Goal: Check status: Check status

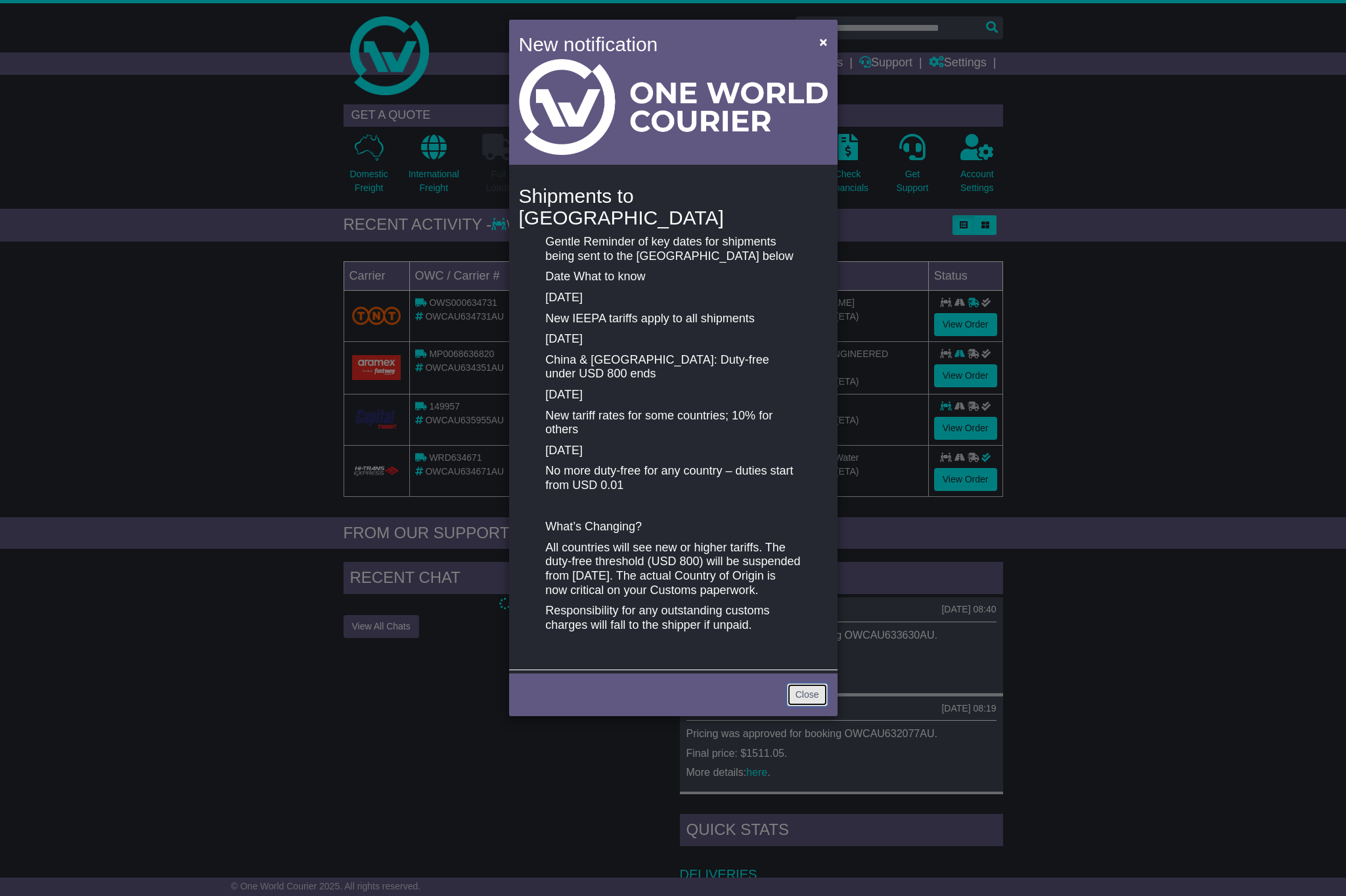
drag, startPoint x: 802, startPoint y: 686, endPoint x: 883, endPoint y: 674, distance: 81.9
click at [804, 686] on link "Close" at bounding box center [807, 694] width 41 height 23
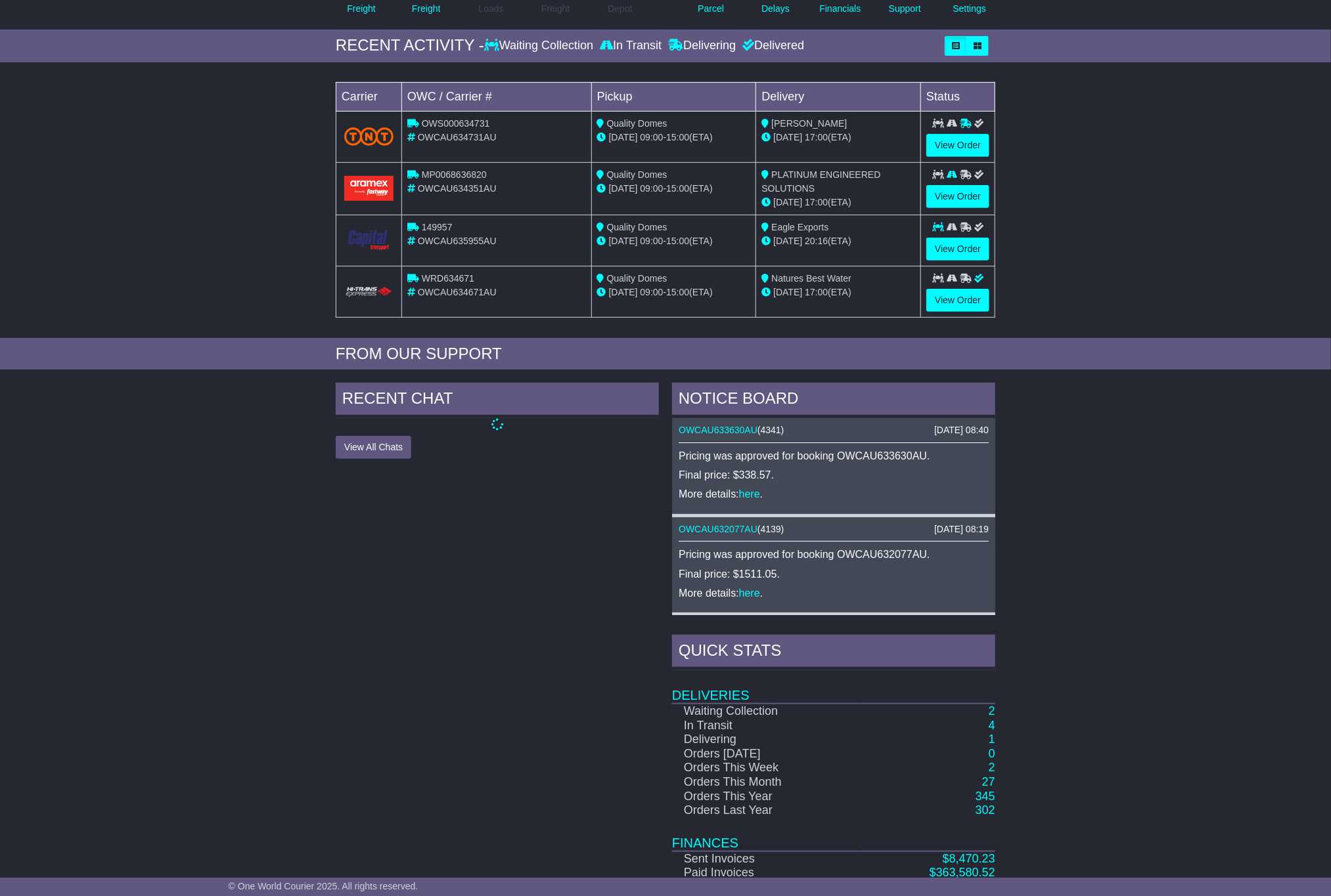
scroll to position [254, 0]
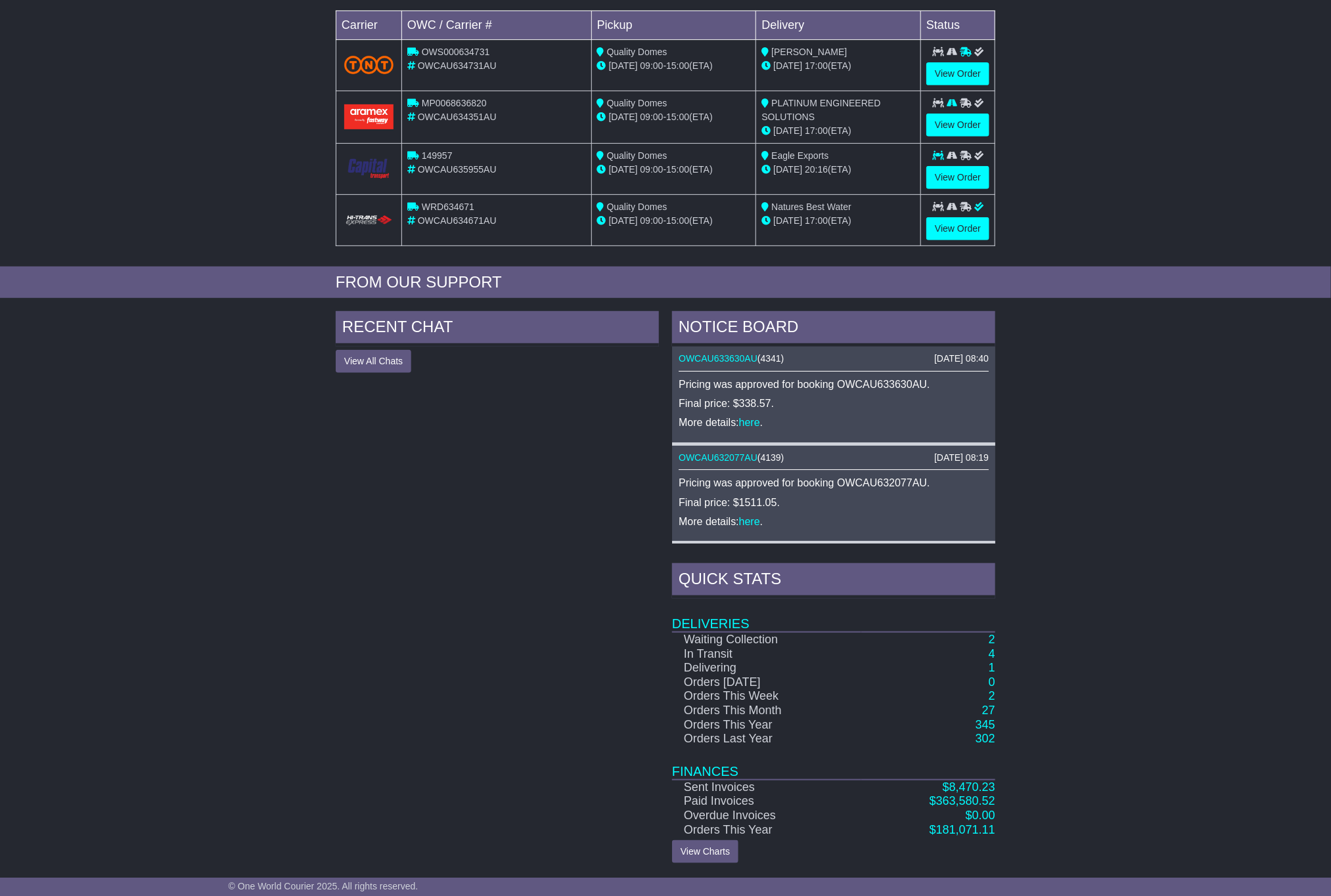
click at [995, 637] on td "2" at bounding box center [928, 639] width 134 height 15
click at [989, 638] on link "2" at bounding box center [992, 639] width 6 height 13
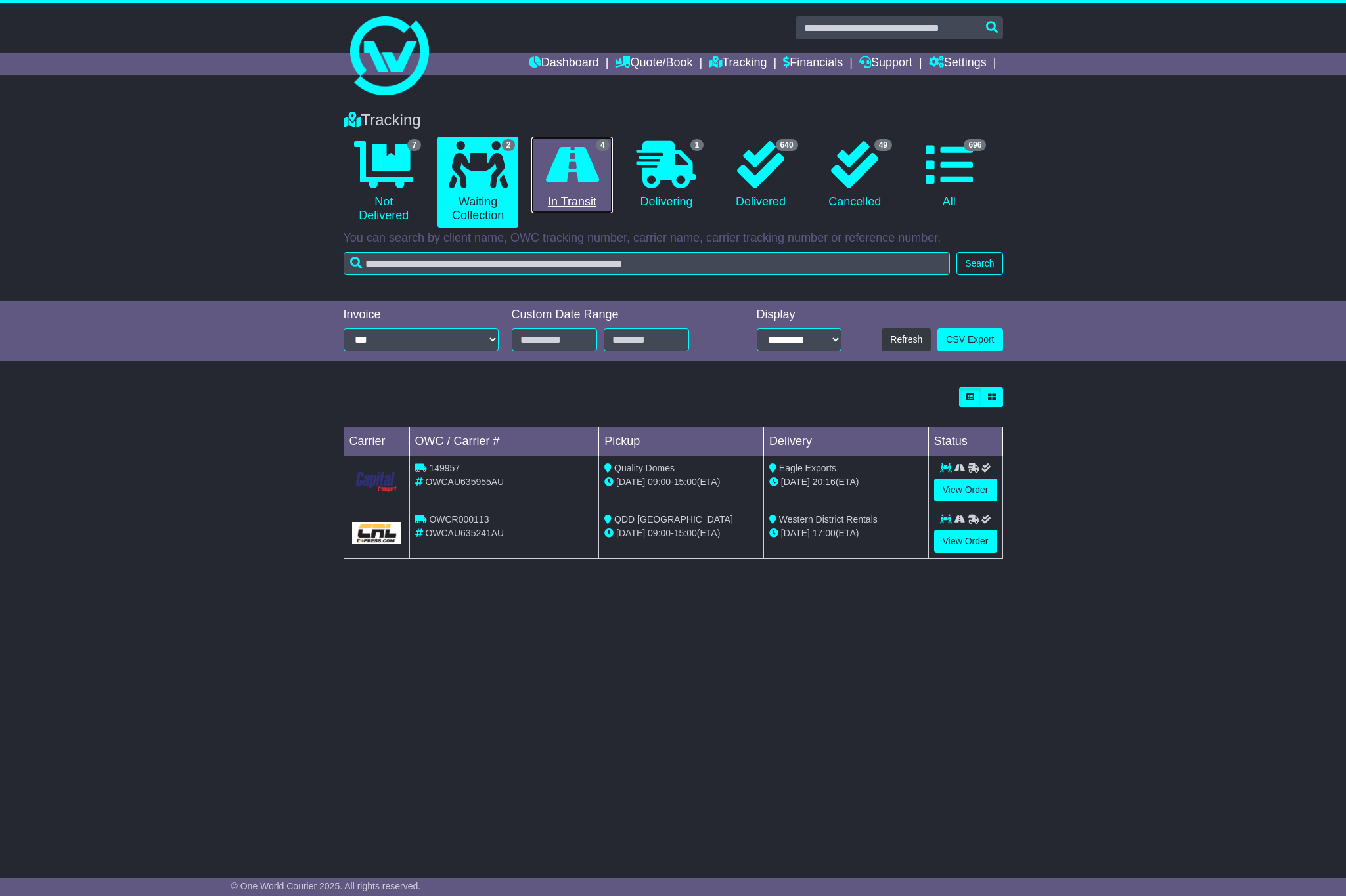
click at [550, 205] on link "4 In Transit" at bounding box center [571, 175] width 81 height 78
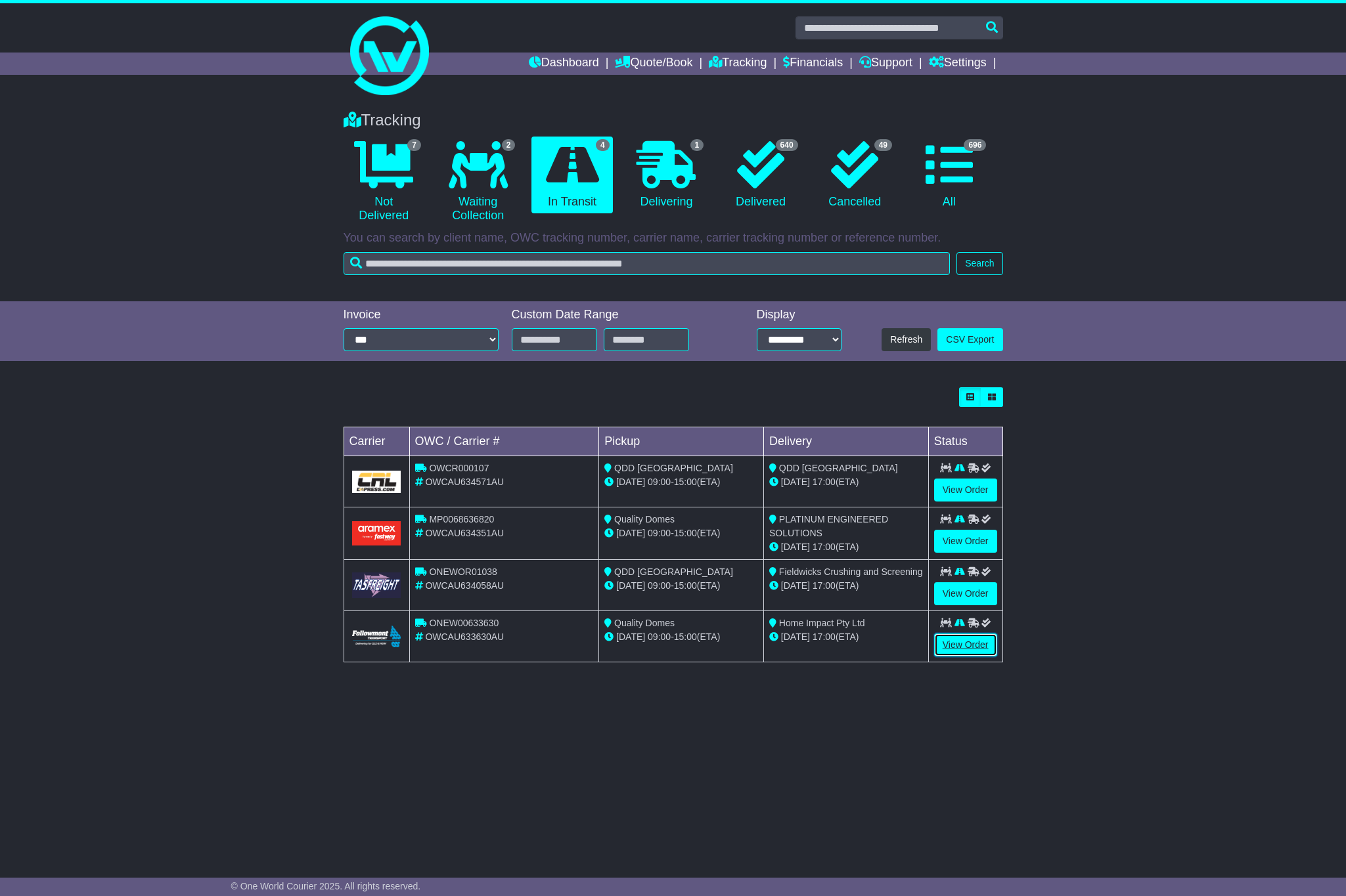
click at [987, 650] on link "View Order" at bounding box center [965, 645] width 63 height 23
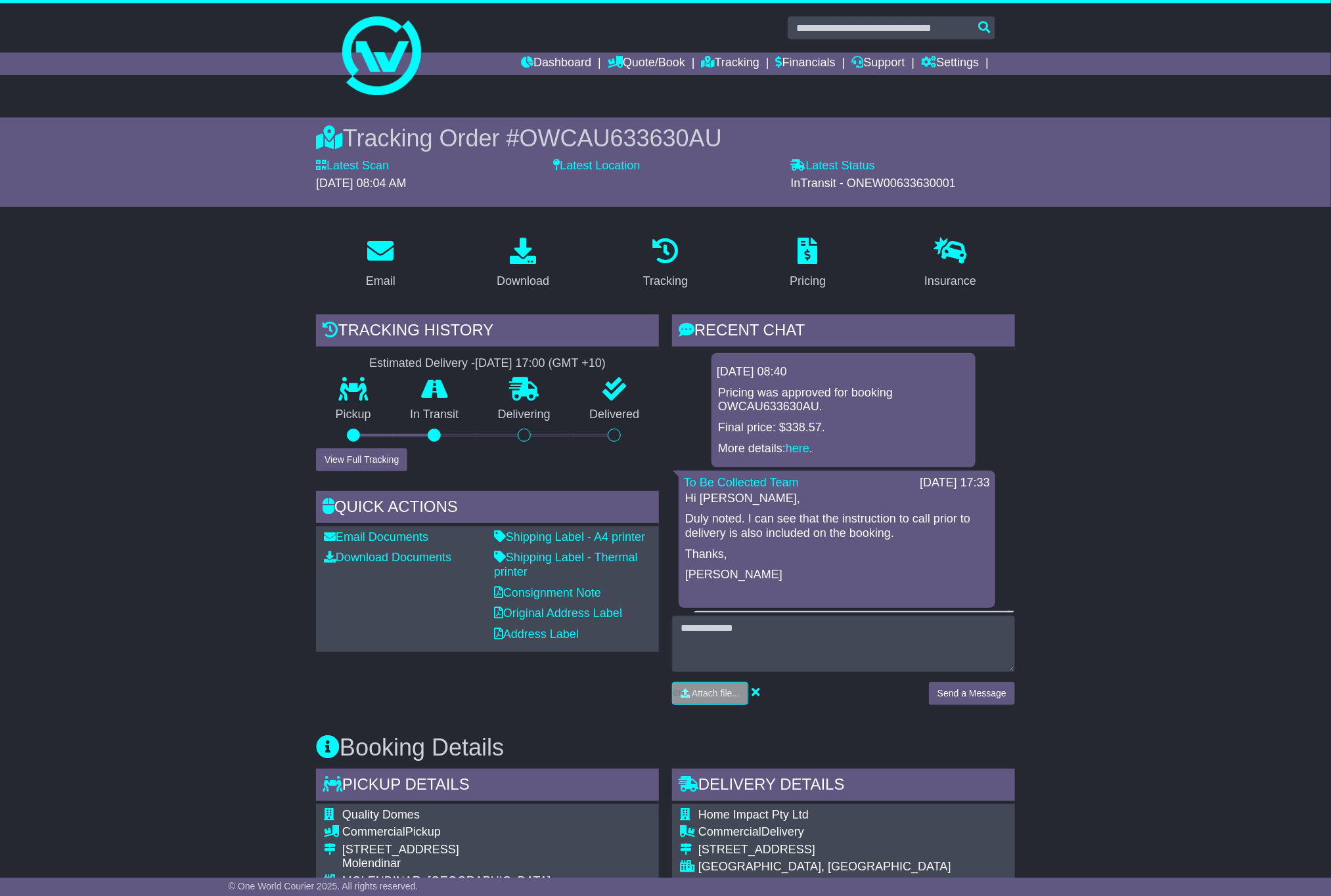
click at [599, 148] on span "OWCAU633630AU" at bounding box center [620, 138] width 202 height 27
copy span "OWCAU633630AU"
